Goal: Task Accomplishment & Management: Complete application form

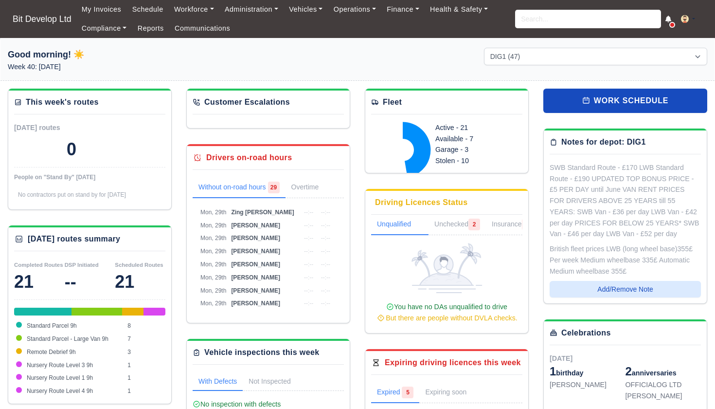
select select "2"
click at [195, 11] on link "Workforce" at bounding box center [194, 9] width 51 height 19
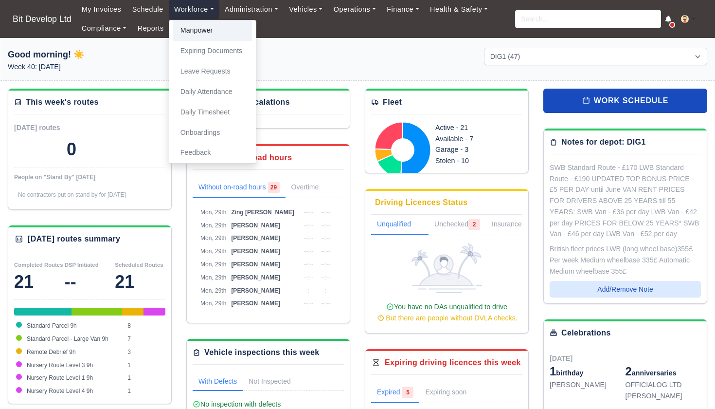
click at [204, 32] on link "Manpower" at bounding box center [212, 30] width 79 height 20
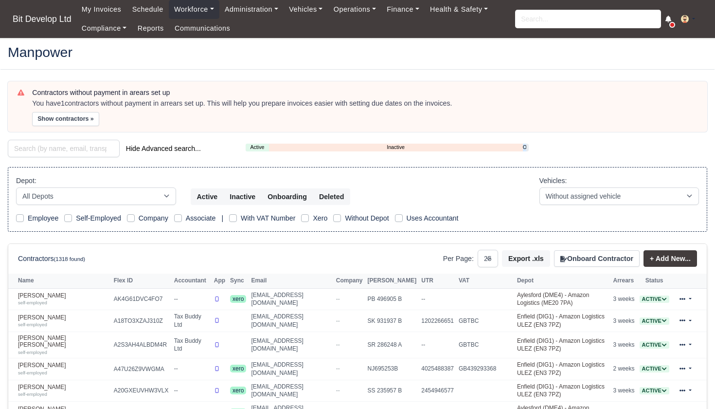
select select "25"
click at [605, 260] on button "Onboard Contractor" at bounding box center [597, 258] width 86 height 17
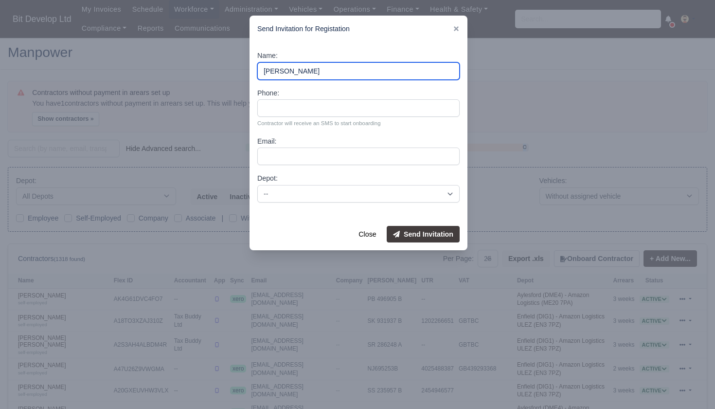
type input "Samson Tsegay"
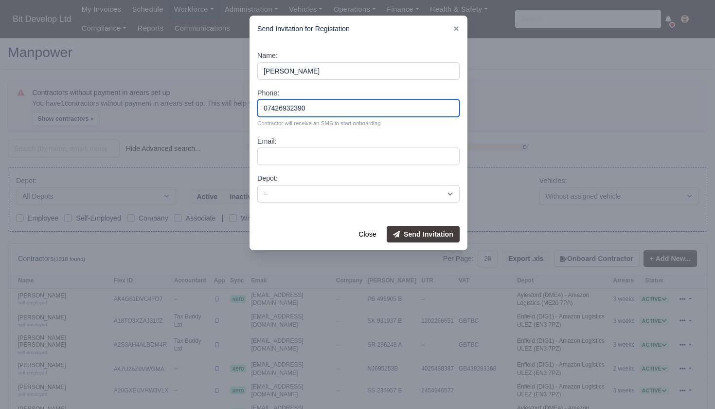
type input "07426932390"
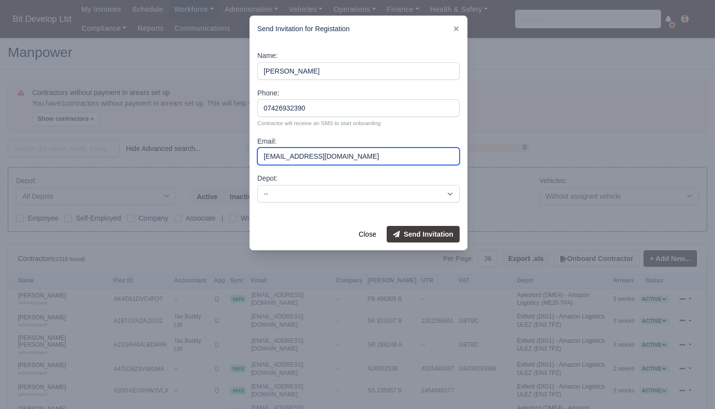
type input "samitsegay28@gmail.com"
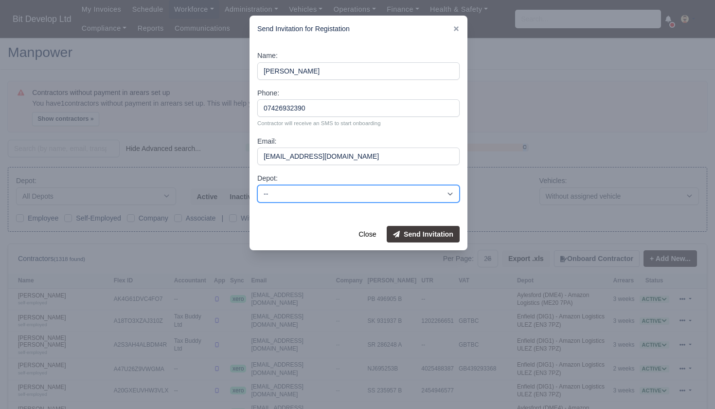
select select "2"
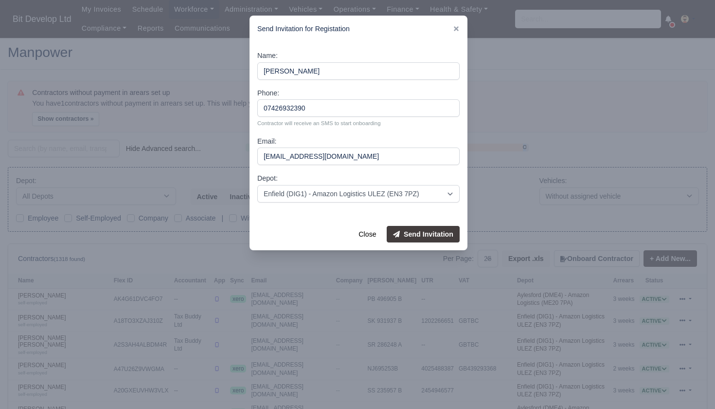
click at [436, 232] on button "Send Invitation" at bounding box center [423, 234] width 73 height 17
click at [366, 237] on button "Close" at bounding box center [367, 234] width 30 height 17
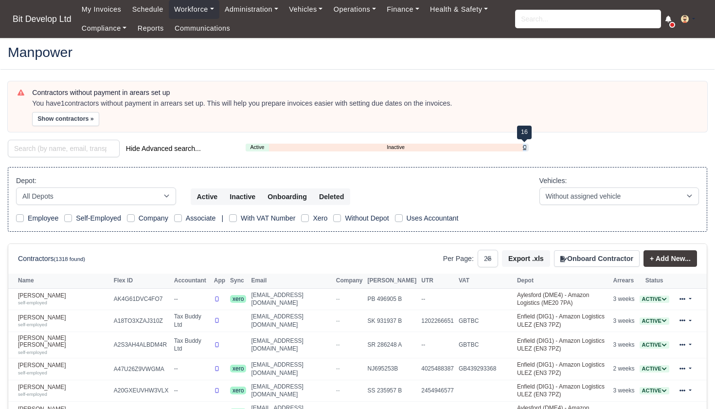
click at [525, 145] on link "Onboarding" at bounding box center [524, 147] width 3 height 8
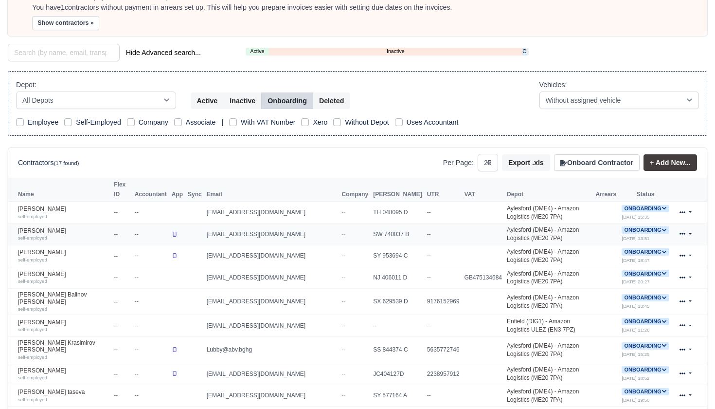
scroll to position [134, 0]
